Goal: Information Seeking & Learning: Learn about a topic

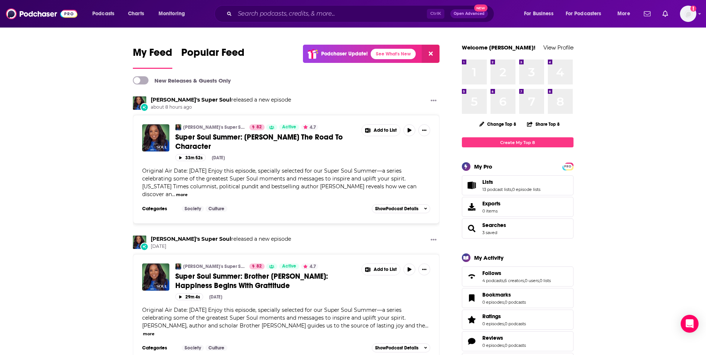
click at [277, 16] on input "Search podcasts, credits, & more..." at bounding box center [331, 14] width 192 height 12
click at [277, 15] on input "Search podcasts, credits, & more..." at bounding box center [331, 14] width 192 height 12
click at [272, 14] on input "Search podcasts, credits, & more..." at bounding box center [331, 14] width 192 height 12
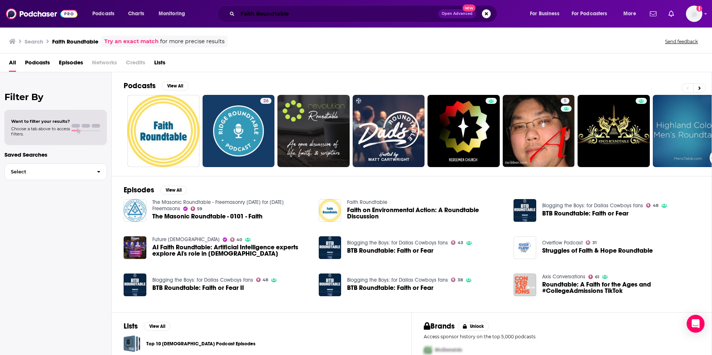
click at [276, 12] on input "Faith Roundtable" at bounding box center [338, 14] width 201 height 12
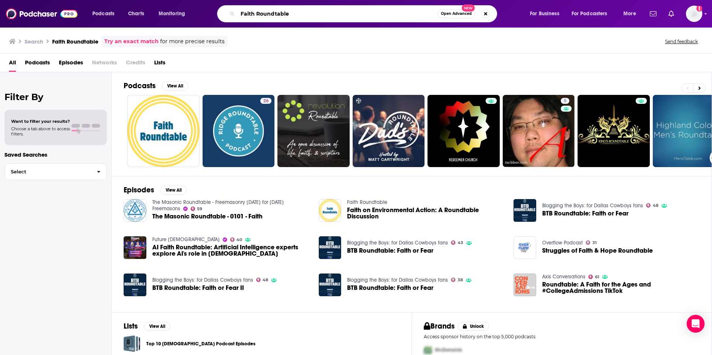
click at [276, 12] on input "Faith Roundtable" at bounding box center [338, 14] width 200 height 12
type input "Faithful politics"
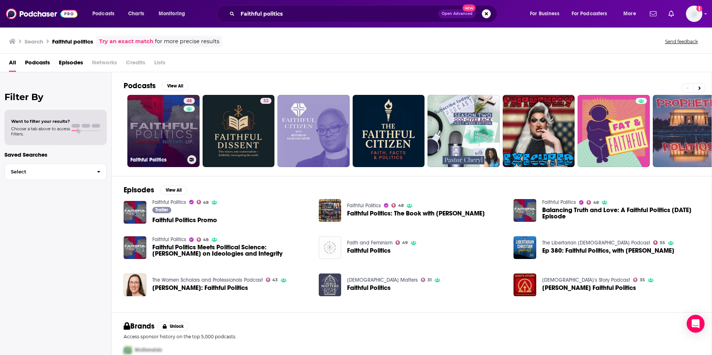
click at [144, 144] on link "48 Faithful Politics" at bounding box center [163, 131] width 72 height 72
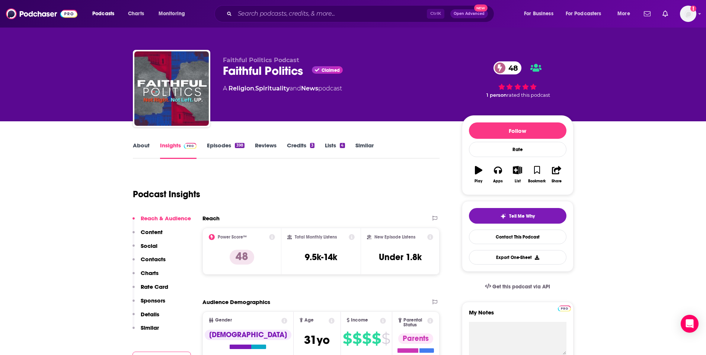
click at [137, 146] on link "About" at bounding box center [141, 150] width 17 height 17
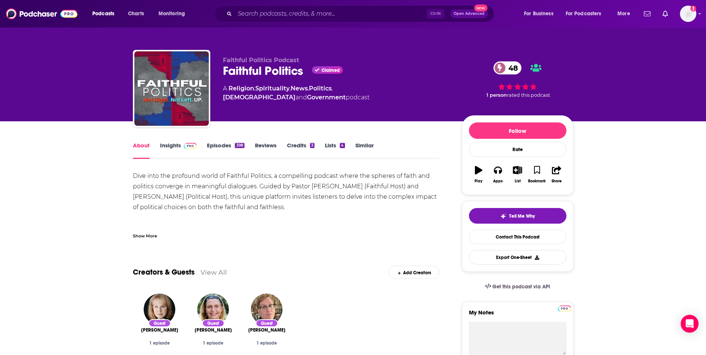
click at [171, 147] on link "Insights" at bounding box center [178, 150] width 37 height 17
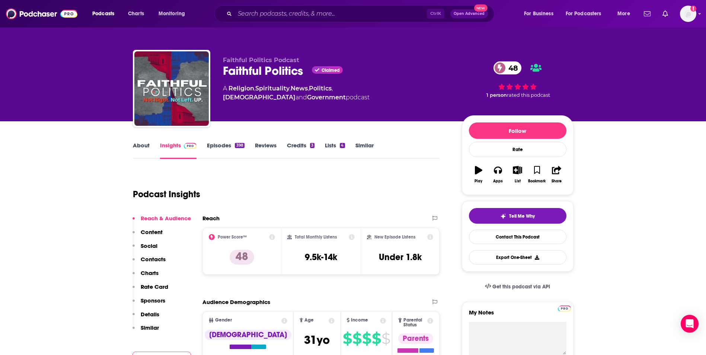
click at [216, 144] on link "Episodes 398" at bounding box center [225, 150] width 37 height 17
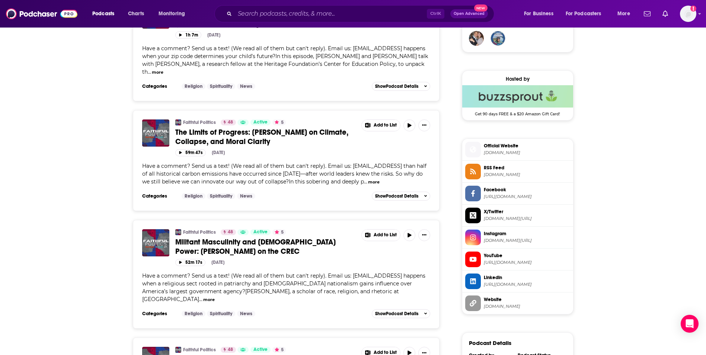
scroll to position [581, 0]
